Goal: Transaction & Acquisition: Purchase product/service

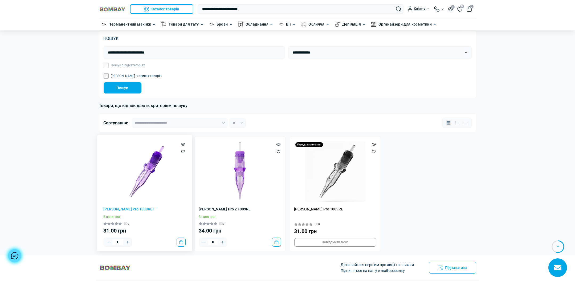
scroll to position [66, 0]
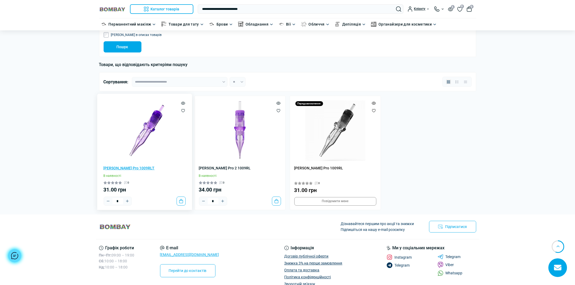
click at [136, 167] on link "Картриджі Mast Pro 1009RLT" at bounding box center [145, 168] width 82 height 6
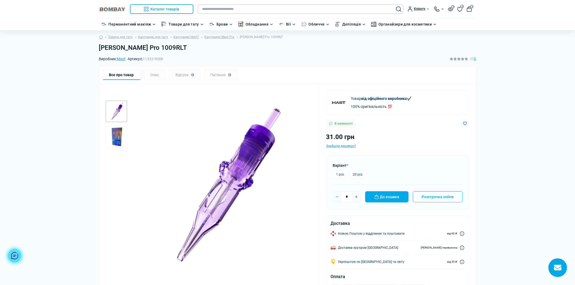
click at [228, 8] on input "text" at bounding box center [301, 9] width 206 height 10
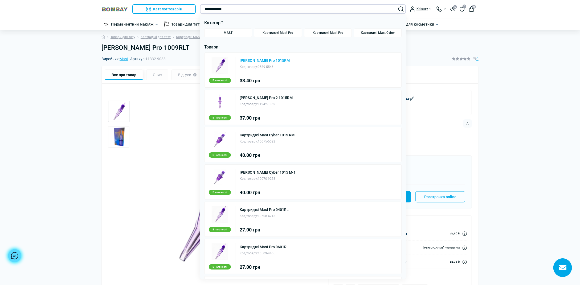
type input "**********"
click at [276, 60] on link "Картриджі Mast Pro 1015RM" at bounding box center [265, 61] width 50 height 4
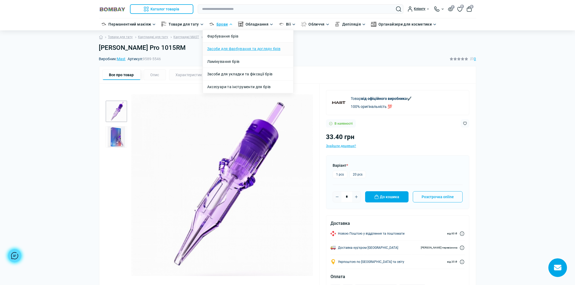
click at [250, 48] on link "Засоби для фарбування та догляду брів" at bounding box center [243, 49] width 73 height 6
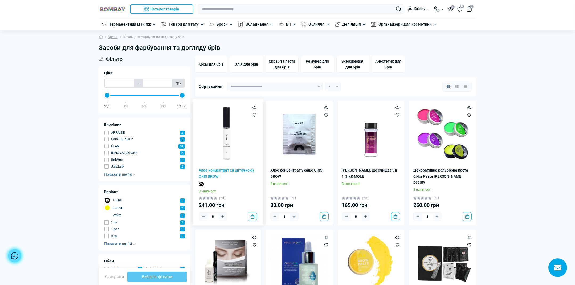
scroll to position [25, 0]
click at [216, 7] on input "text" at bounding box center [301, 9] width 206 height 10
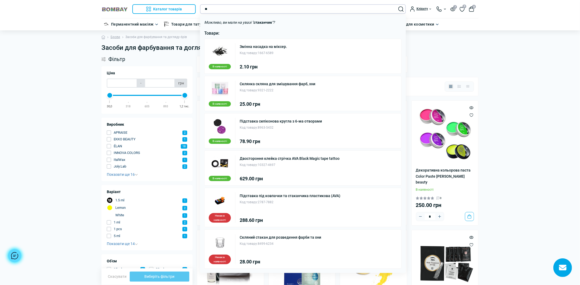
type input "*"
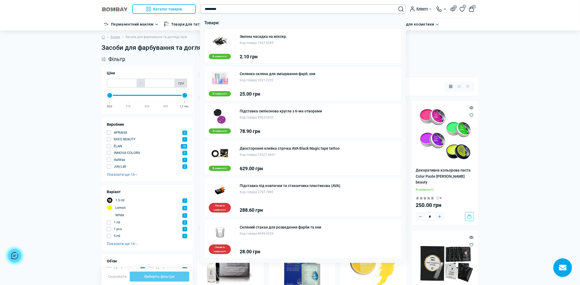
type input "*********"
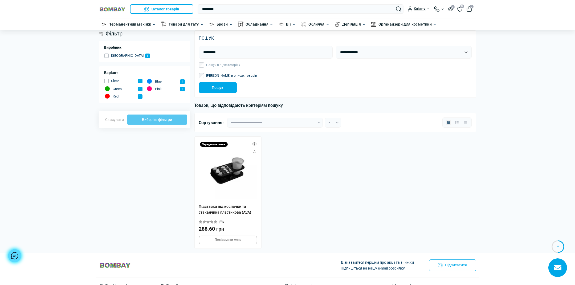
scroll to position [66, 0]
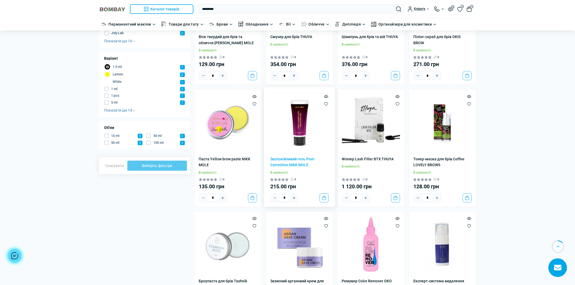
scroll to position [133, 0]
